Goal: Information Seeking & Learning: Learn about a topic

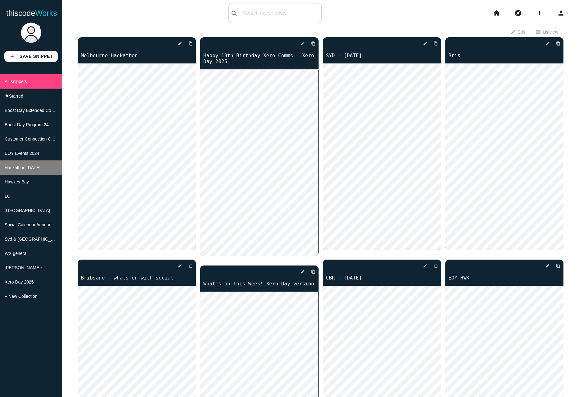
click at [25, 169] on span "Hackathon [DATE]" at bounding box center [23, 167] width 36 height 5
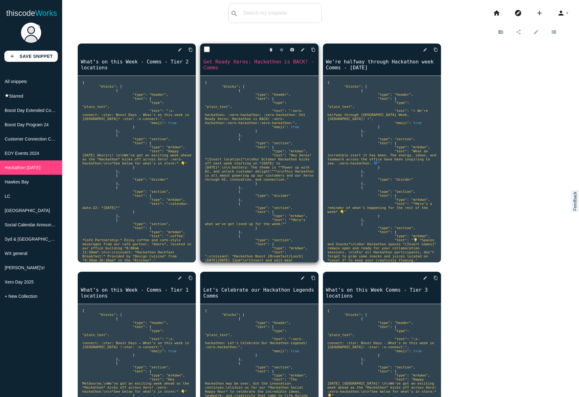
click at [256, 64] on link "Get Ready Xeros: Hackathon is BACK! - Comms" at bounding box center [259, 64] width 118 height 13
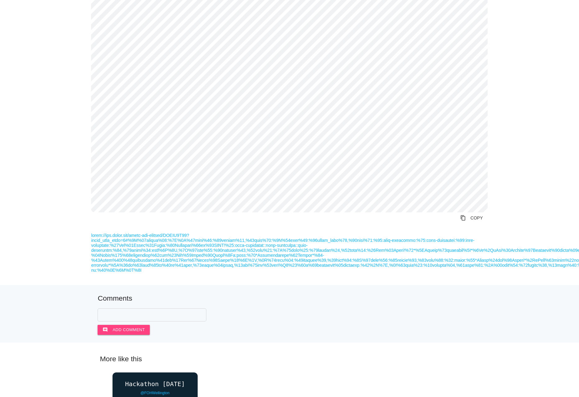
scroll to position [267, 0]
